Goal: Task Accomplishment & Management: Manage account settings

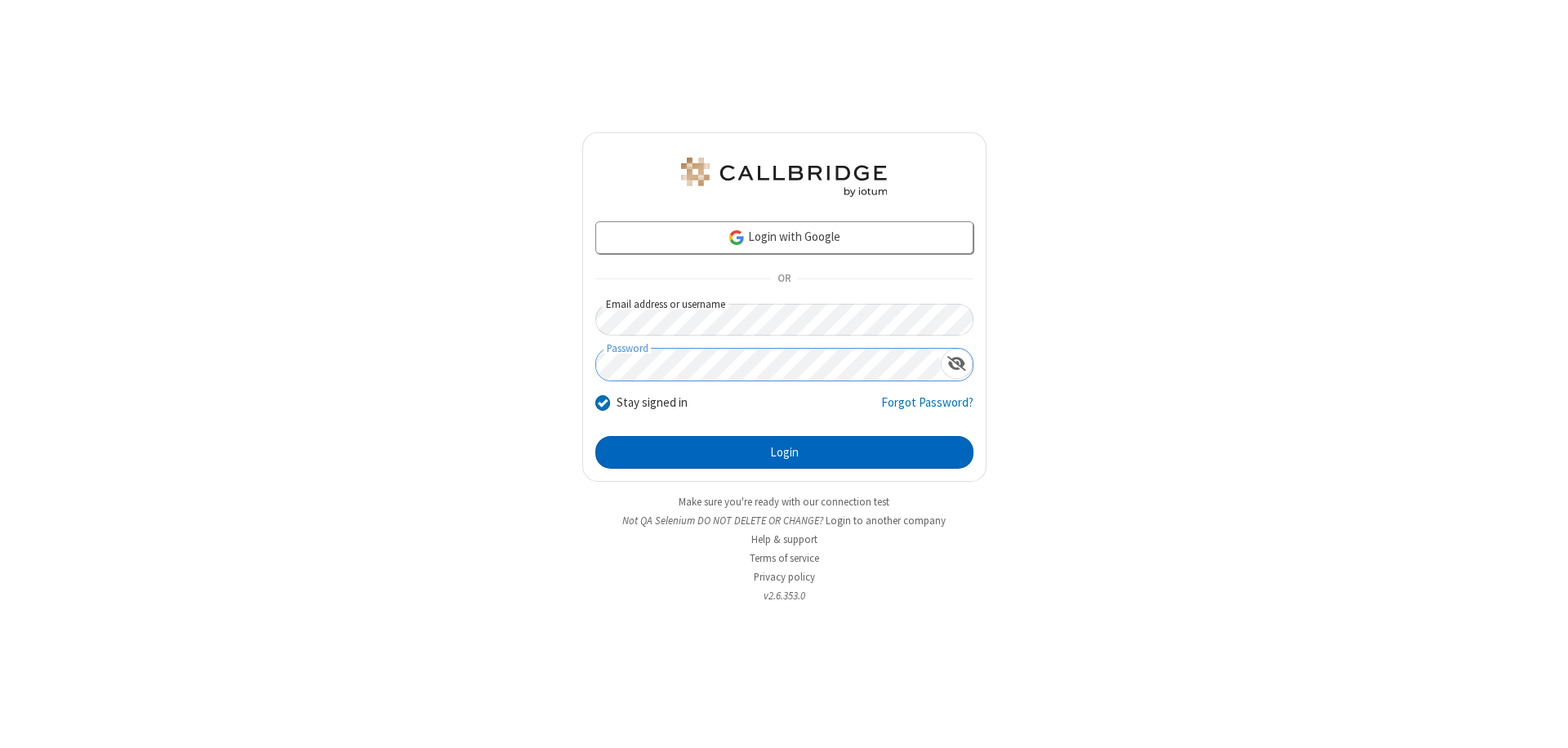
click at [784, 453] on button "Login" at bounding box center [784, 452] width 379 height 33
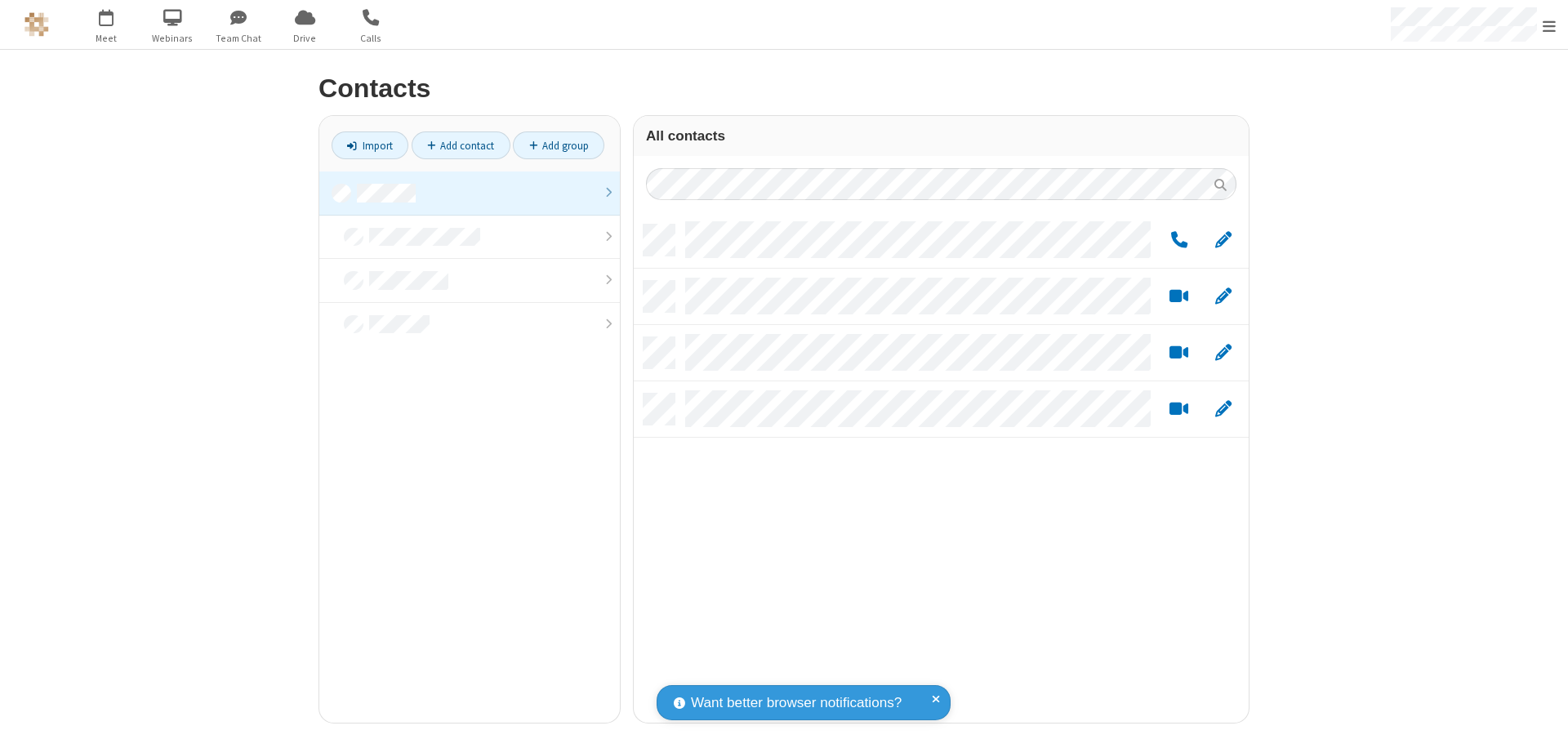
scroll to position [498, 603]
click at [559, 146] on link "Add group" at bounding box center [559, 145] width 92 height 27
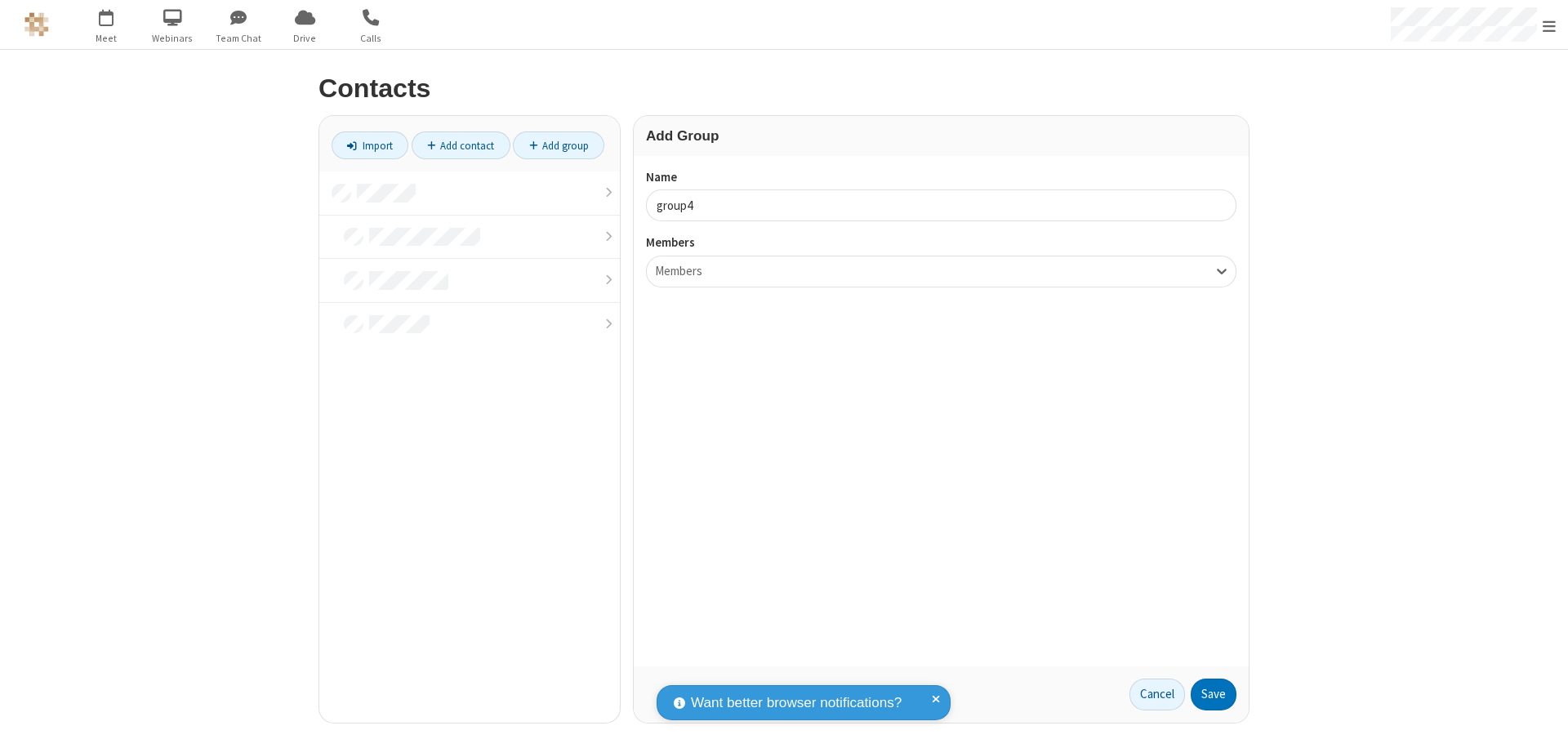
type input "group4"
type input "name20"
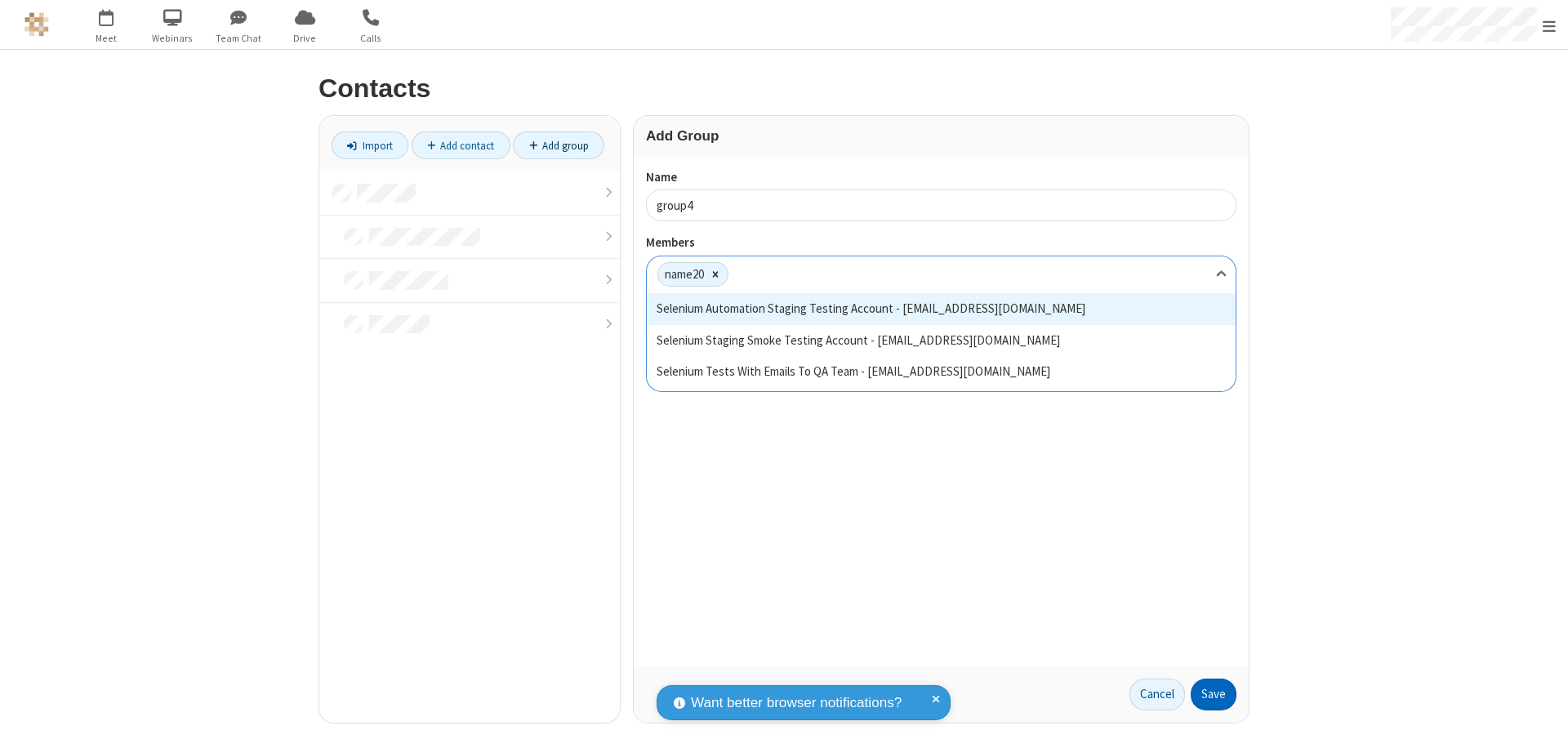
click at [1213, 694] on button "Save" at bounding box center [1213, 694] width 46 height 33
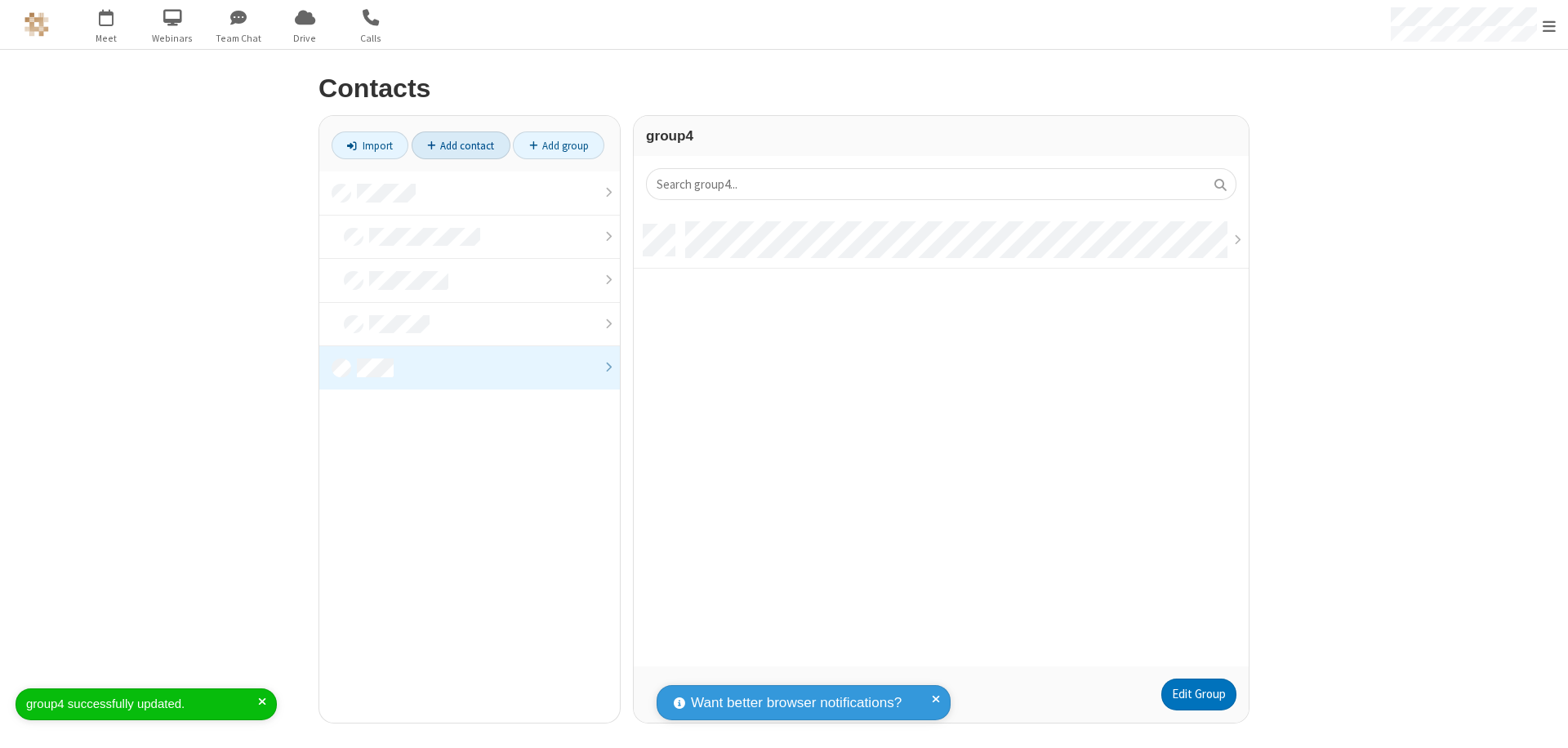
click at [461, 146] on link "Add contact" at bounding box center [461, 145] width 99 height 27
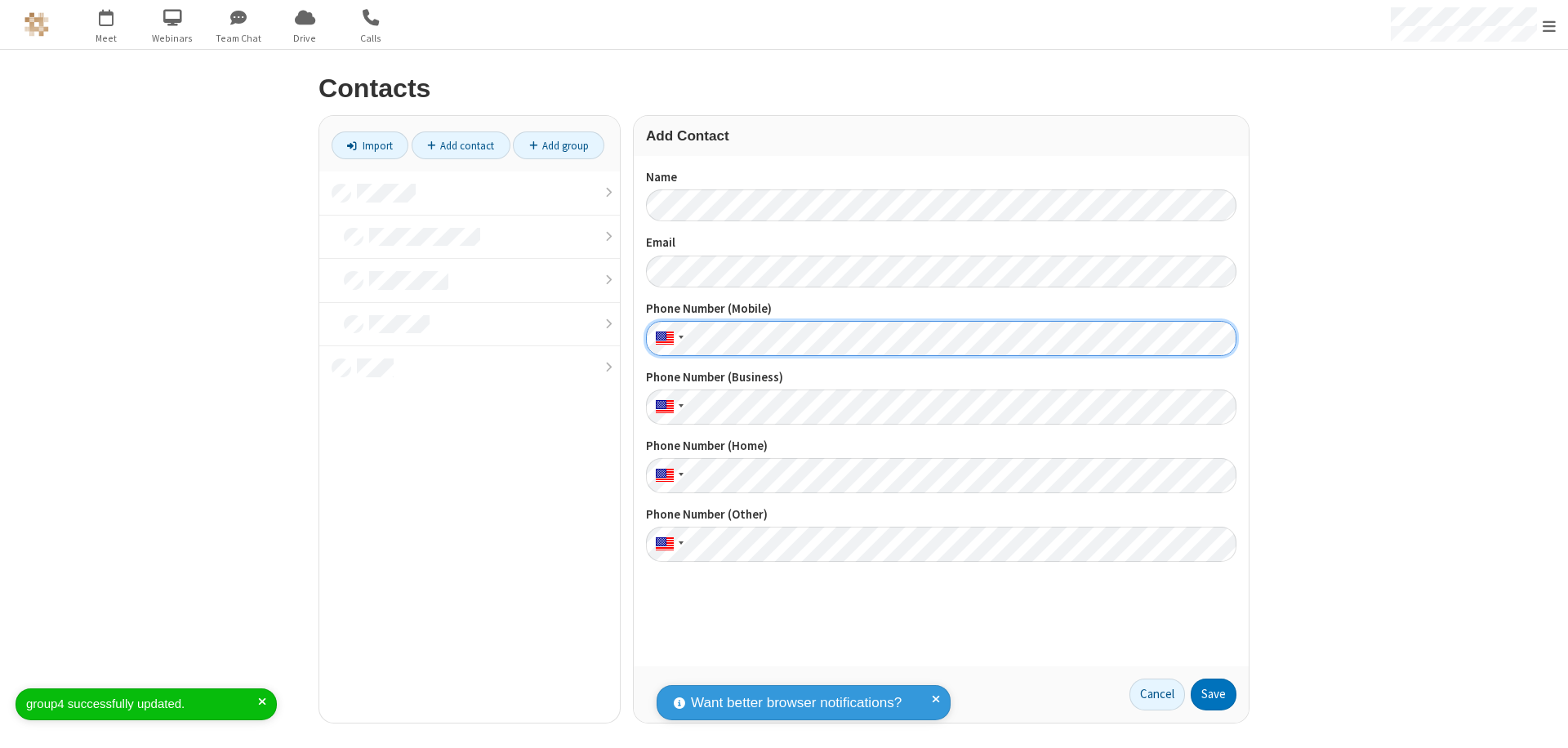
click at [1213, 694] on button "Save" at bounding box center [1213, 694] width 46 height 33
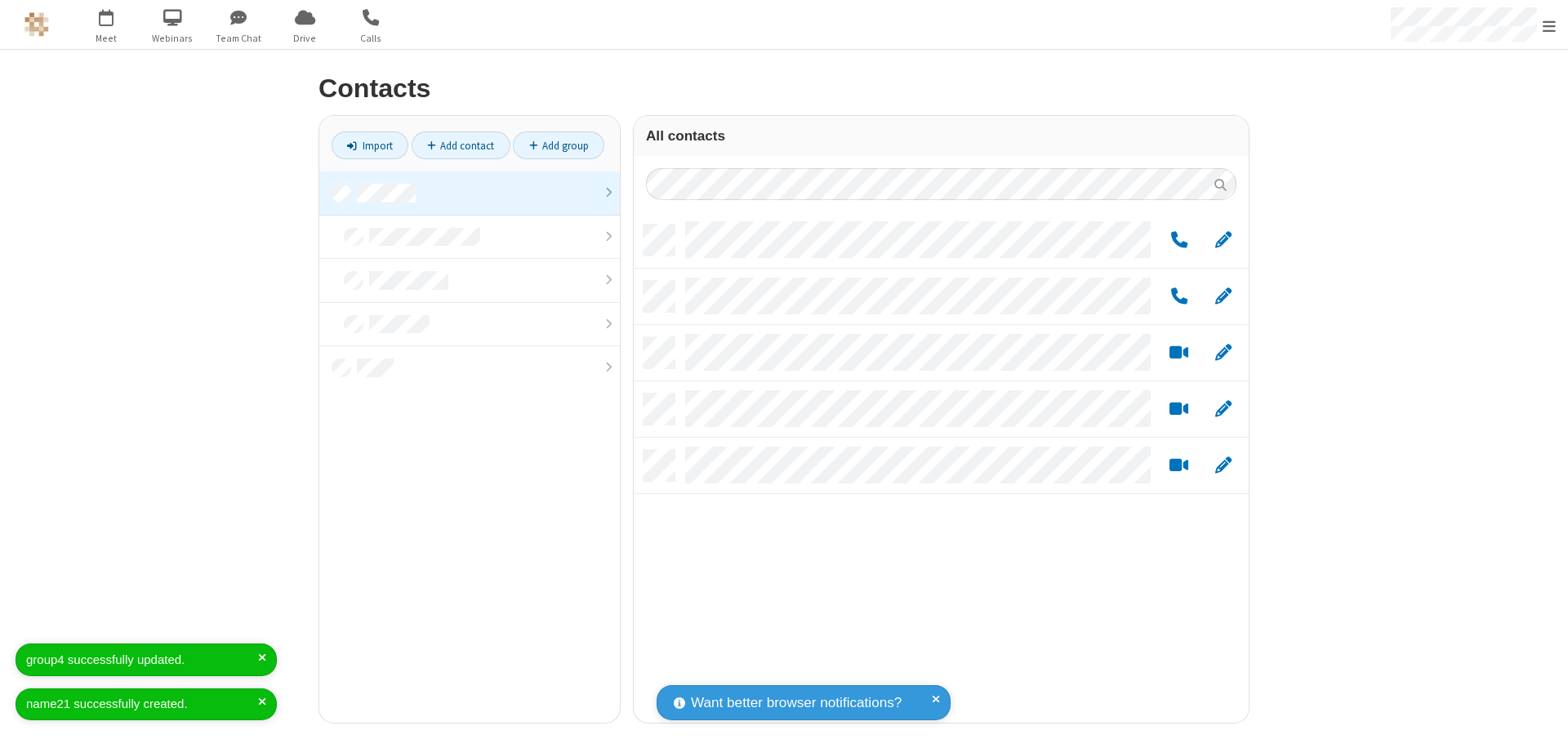
scroll to position [498, 603]
